Goal: Download file/media

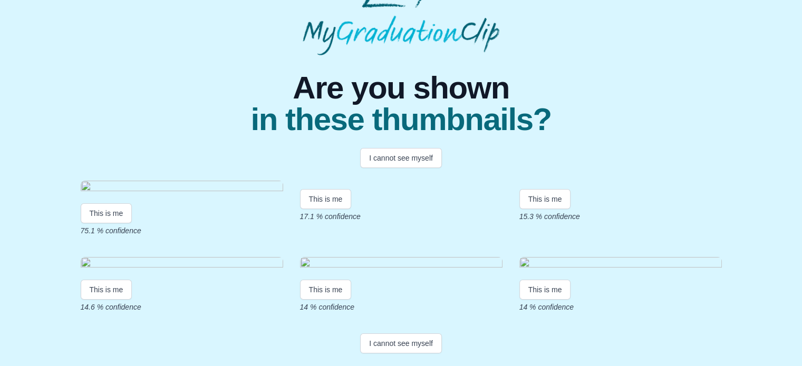
scroll to position [67, 0]
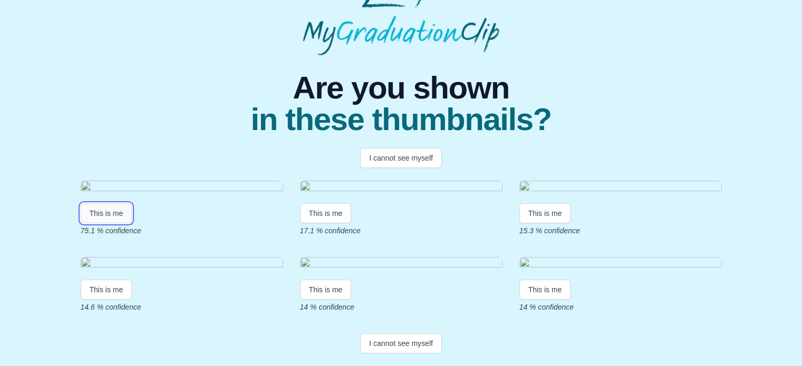
click at [101, 224] on button "This is me" at bounding box center [107, 214] width 52 height 20
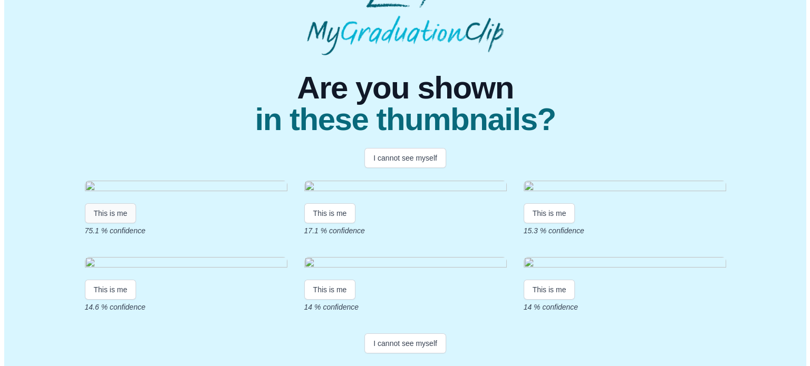
scroll to position [0, 0]
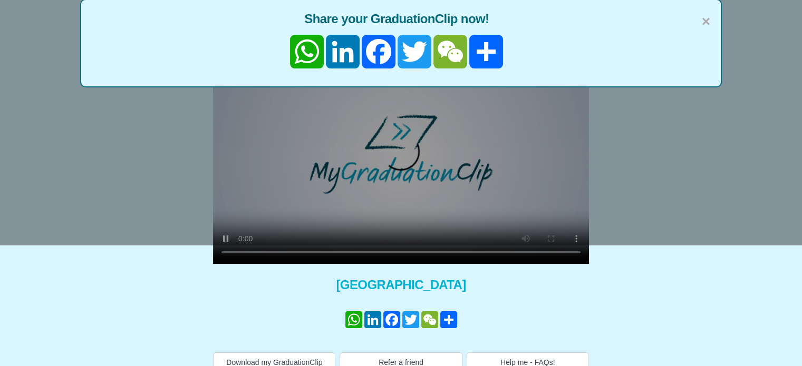
scroll to position [135, 0]
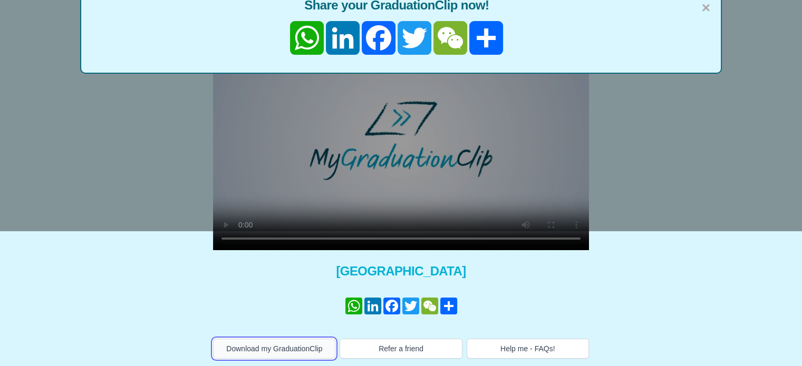
click at [305, 350] on button "Download my GraduationClip" at bounding box center [274, 349] width 122 height 20
